Goal: Task Accomplishment & Management: Manage account settings

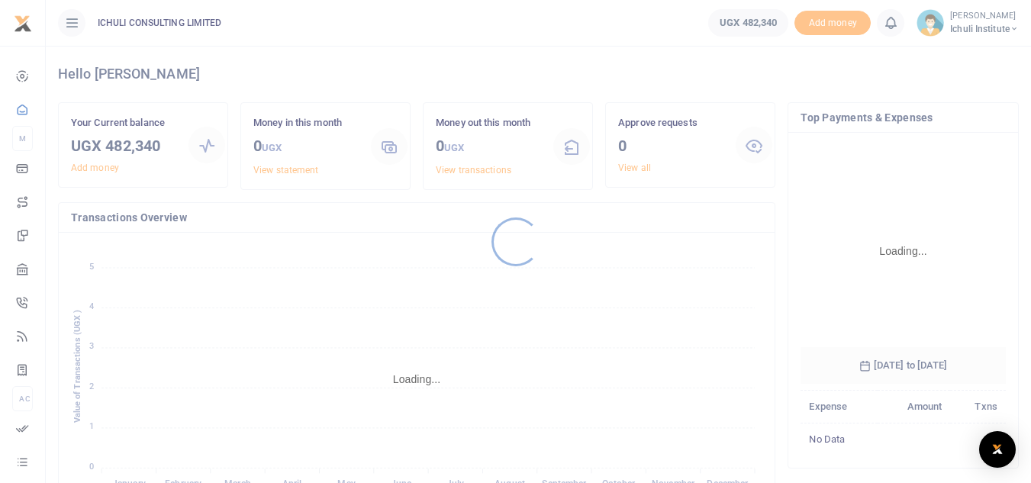
scroll to position [227, 194]
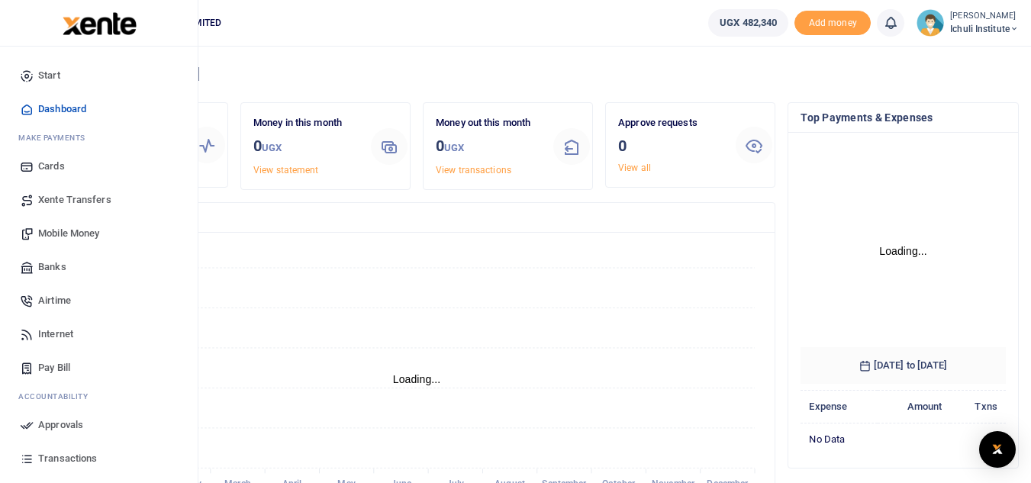
click at [58, 229] on span "Mobile Money" at bounding box center [68, 233] width 61 height 15
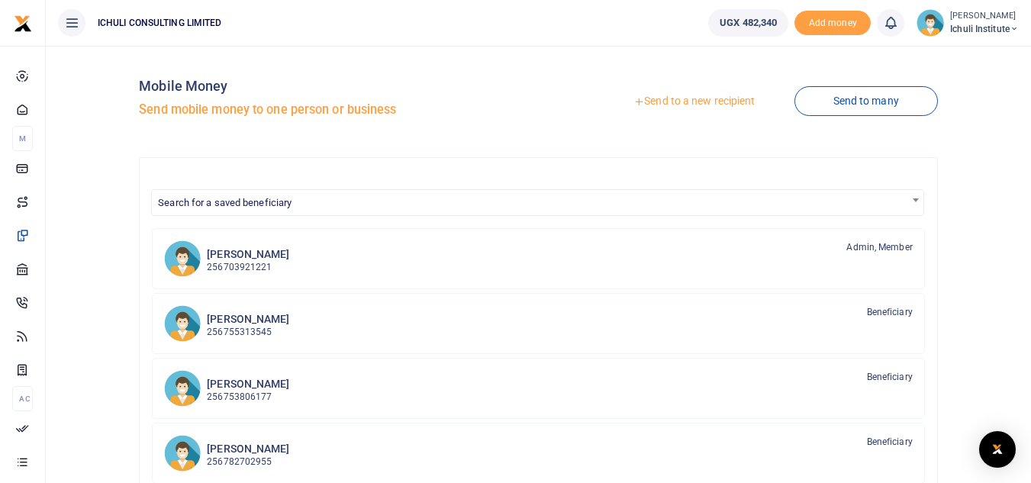
click at [696, 101] on link "Send to a new recipient" at bounding box center [693, 101] width 199 height 27
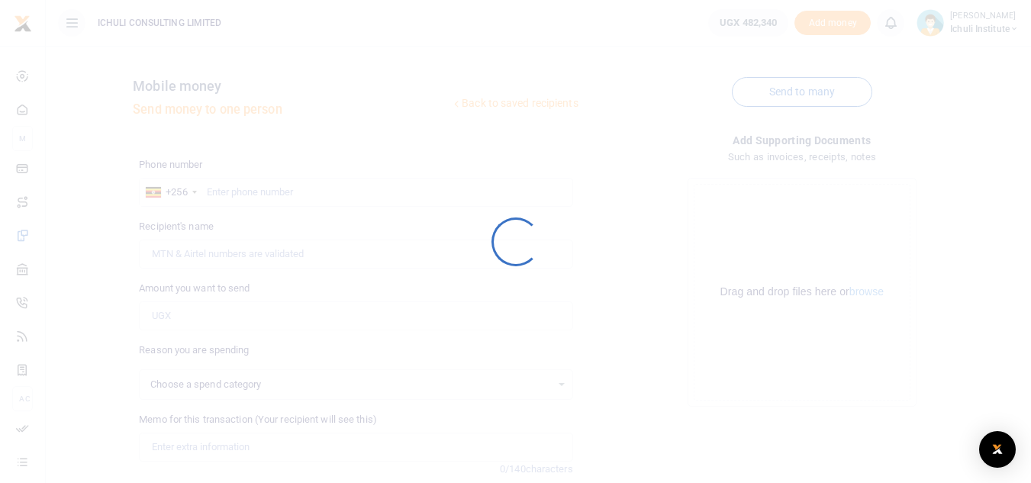
select select
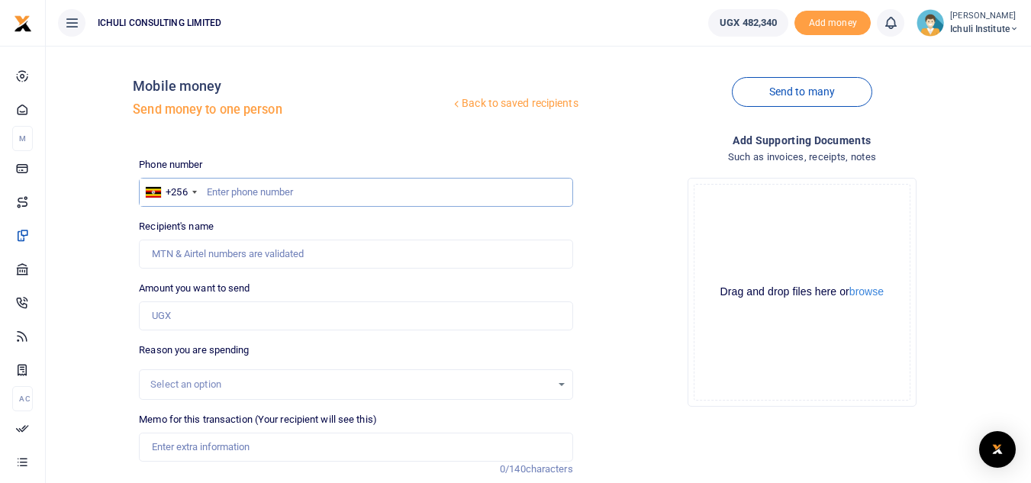
click at [353, 188] on input "text" at bounding box center [355, 192] width 433 height 29
paste input "752 422412"
click at [228, 193] on input "752 422412" at bounding box center [355, 192] width 433 height 29
type input "752422412"
type input "[PERSON_NAME]"
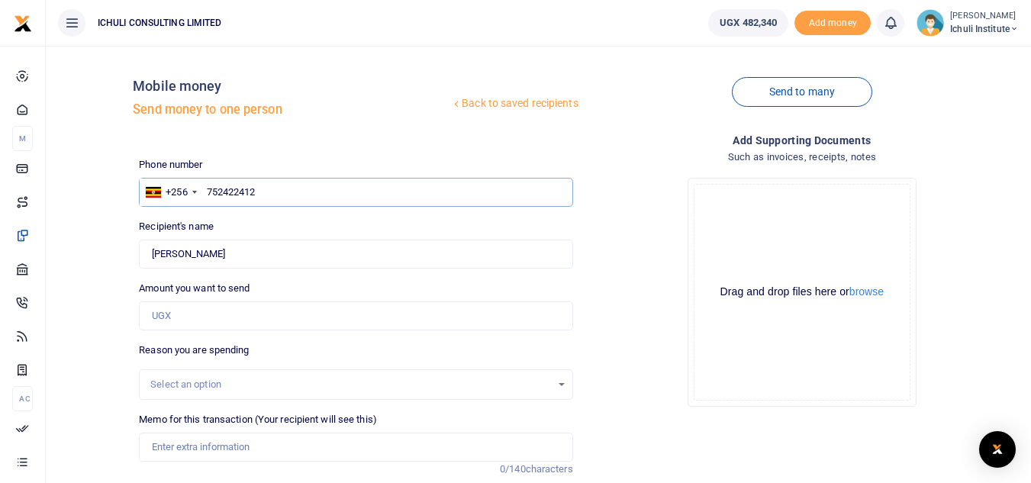
type input "752422412"
click at [188, 326] on input "Amount you want to send" at bounding box center [355, 315] width 433 height 29
type input "350,000"
click at [220, 384] on div "Select an option" at bounding box center [350, 384] width 400 height 15
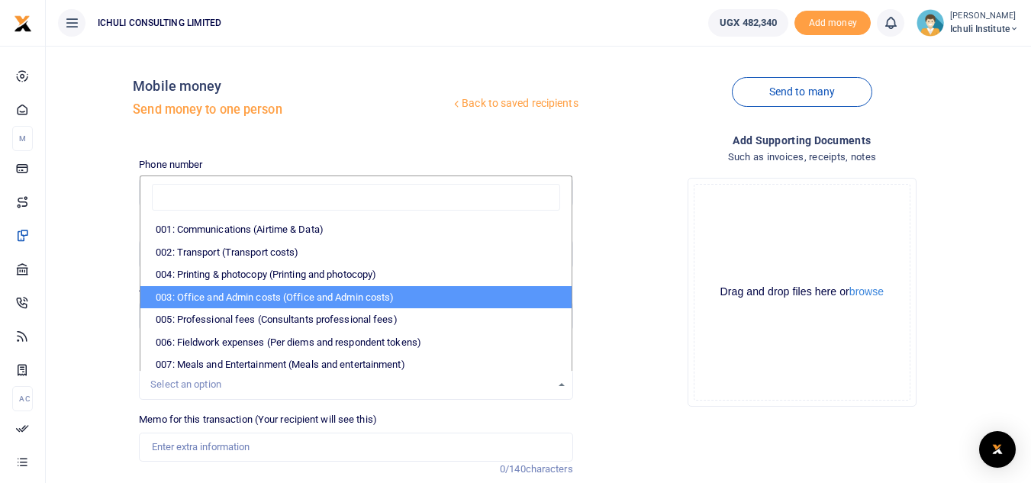
click at [430, 291] on li "003: Office and Admin costs (Office and Admin costs)" at bounding box center [355, 297] width 430 height 23
select select "64"
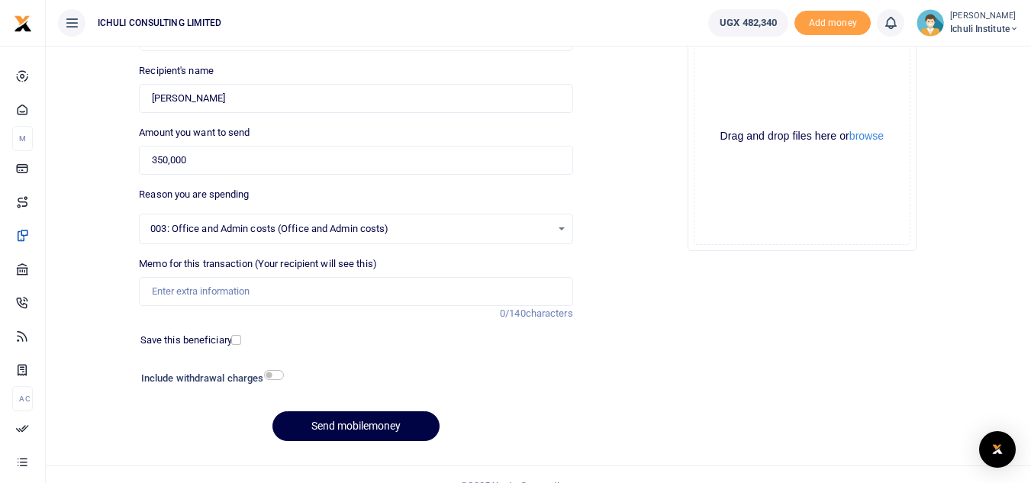
scroll to position [158, 0]
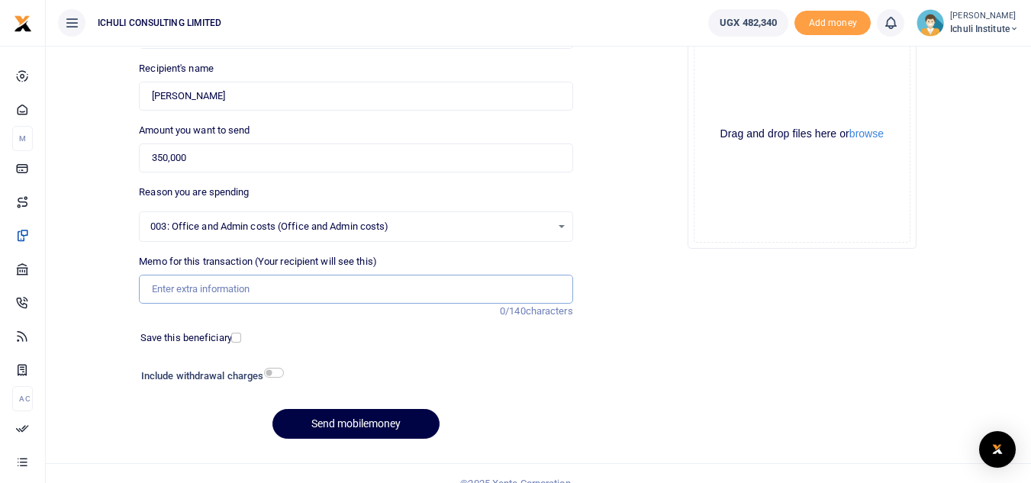
click at [300, 288] on input "Memo for this transaction (Your recipient will see this)" at bounding box center [355, 289] width 433 height 29
type input "Electricity repairs in [GEOGRAPHIC_DATA]"
click at [362, 423] on button "Send mobilemoney" at bounding box center [355, 424] width 167 height 30
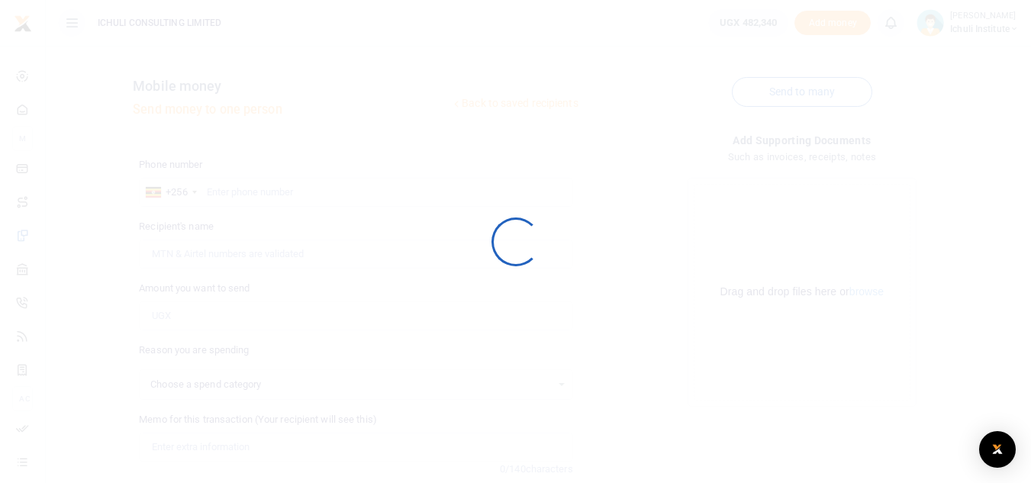
select select
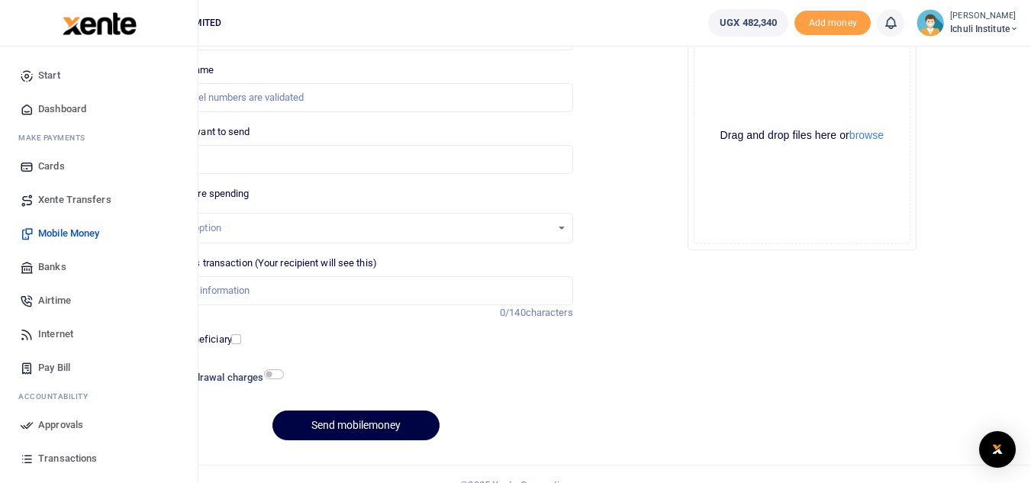
click at [55, 426] on span "Approvals" at bounding box center [60, 424] width 45 height 15
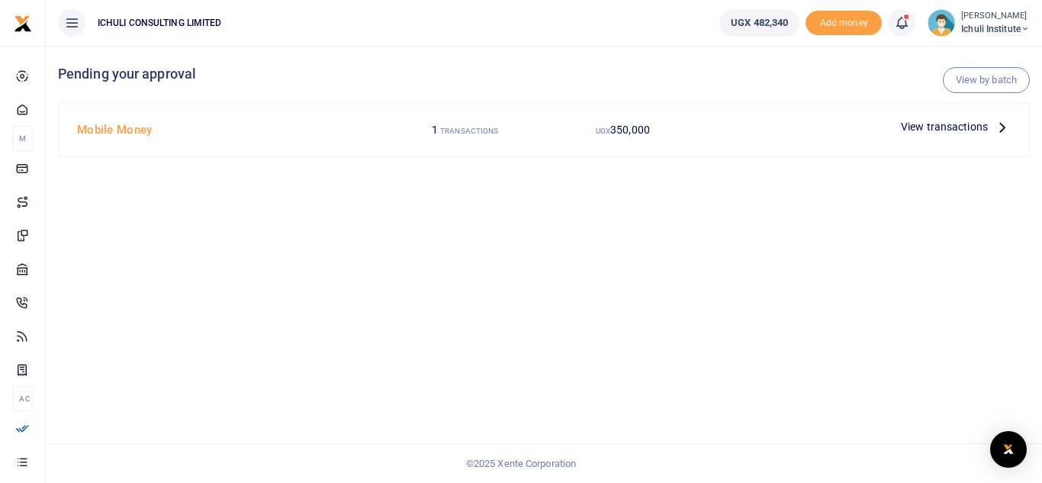
click at [1002, 130] on icon at bounding box center [1002, 126] width 17 height 17
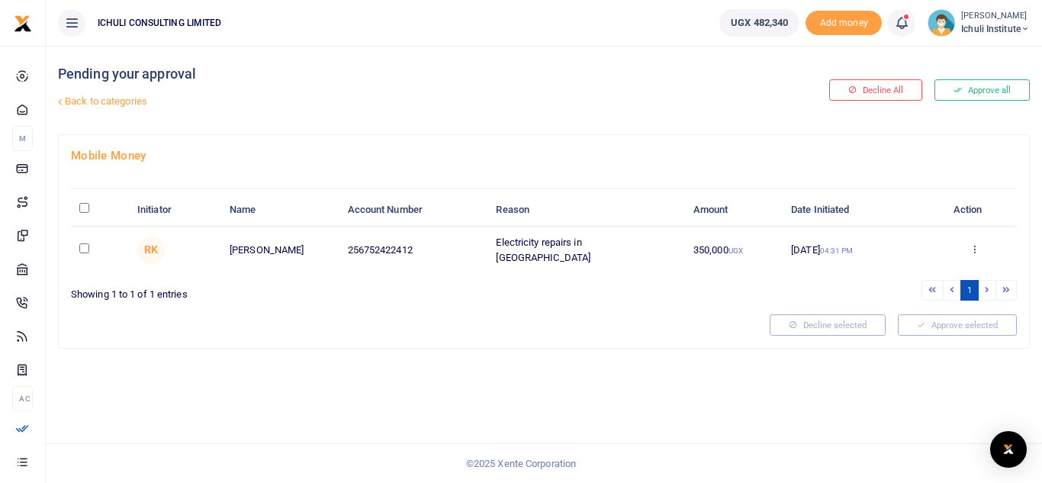
click at [85, 207] on input "\a \a : activate to sort column descending" at bounding box center [84, 208] width 10 height 10
checkbox input "true"
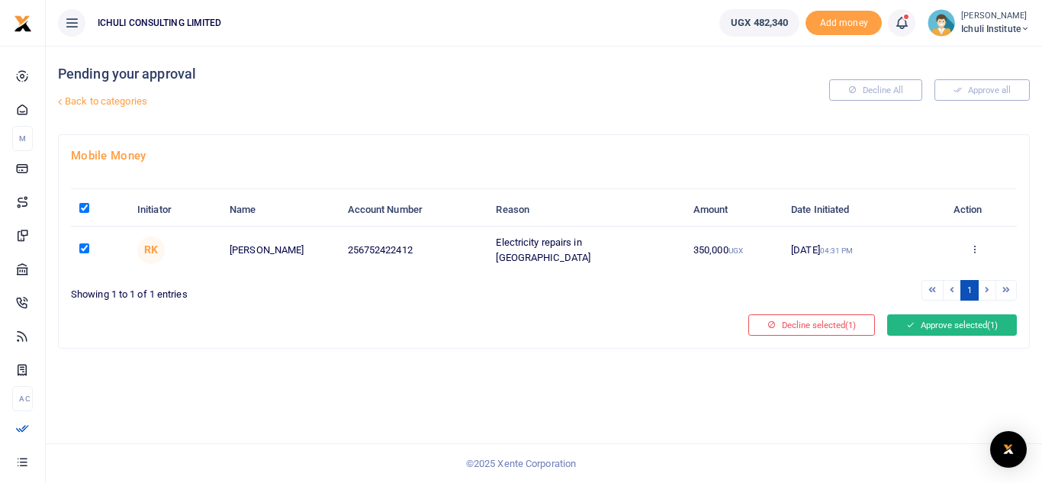
click at [931, 320] on button "Approve selected (1)" at bounding box center [952, 324] width 130 height 21
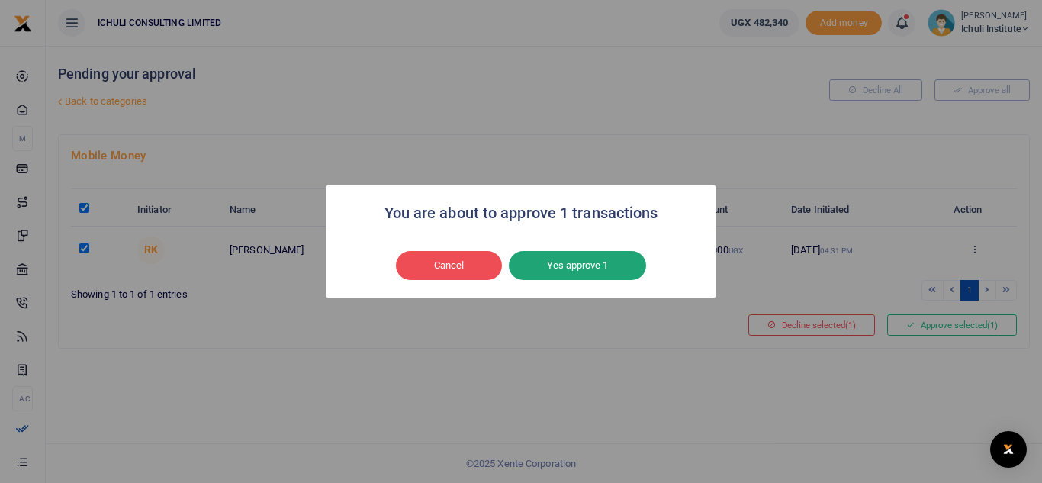
click at [603, 274] on button "Yes approve 1" at bounding box center [577, 265] width 137 height 29
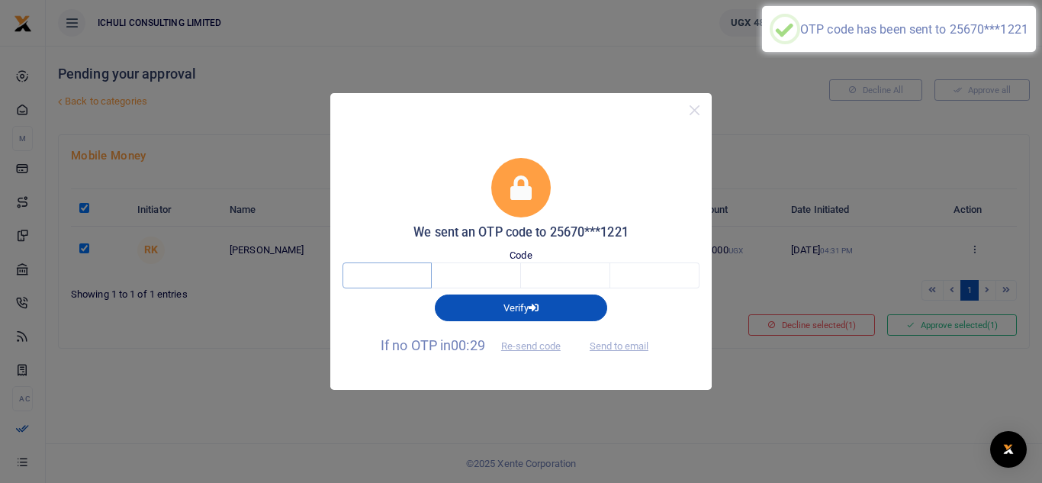
click at [377, 279] on input "text" at bounding box center [387, 275] width 89 height 26
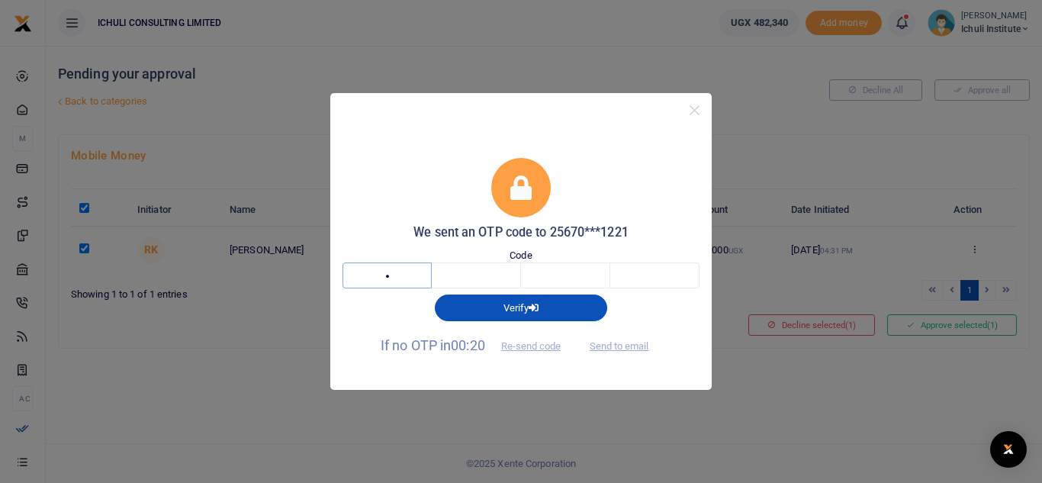
type input "8"
type input "7"
type input "4"
type input "1"
